Goal: Go to known website: Access a specific website the user already knows

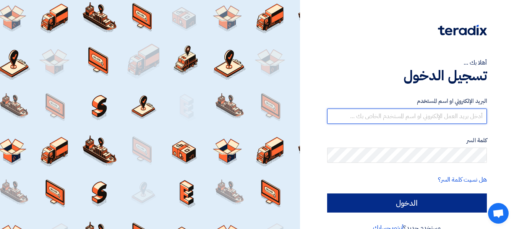
type input "[EMAIL_ADDRESS][DOMAIN_NAME]"
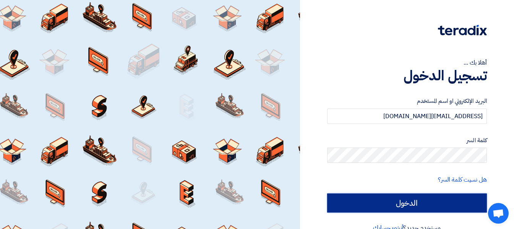
click at [394, 204] on input "الدخول" at bounding box center [407, 202] width 160 height 19
